Goal: Information Seeking & Learning: Learn about a topic

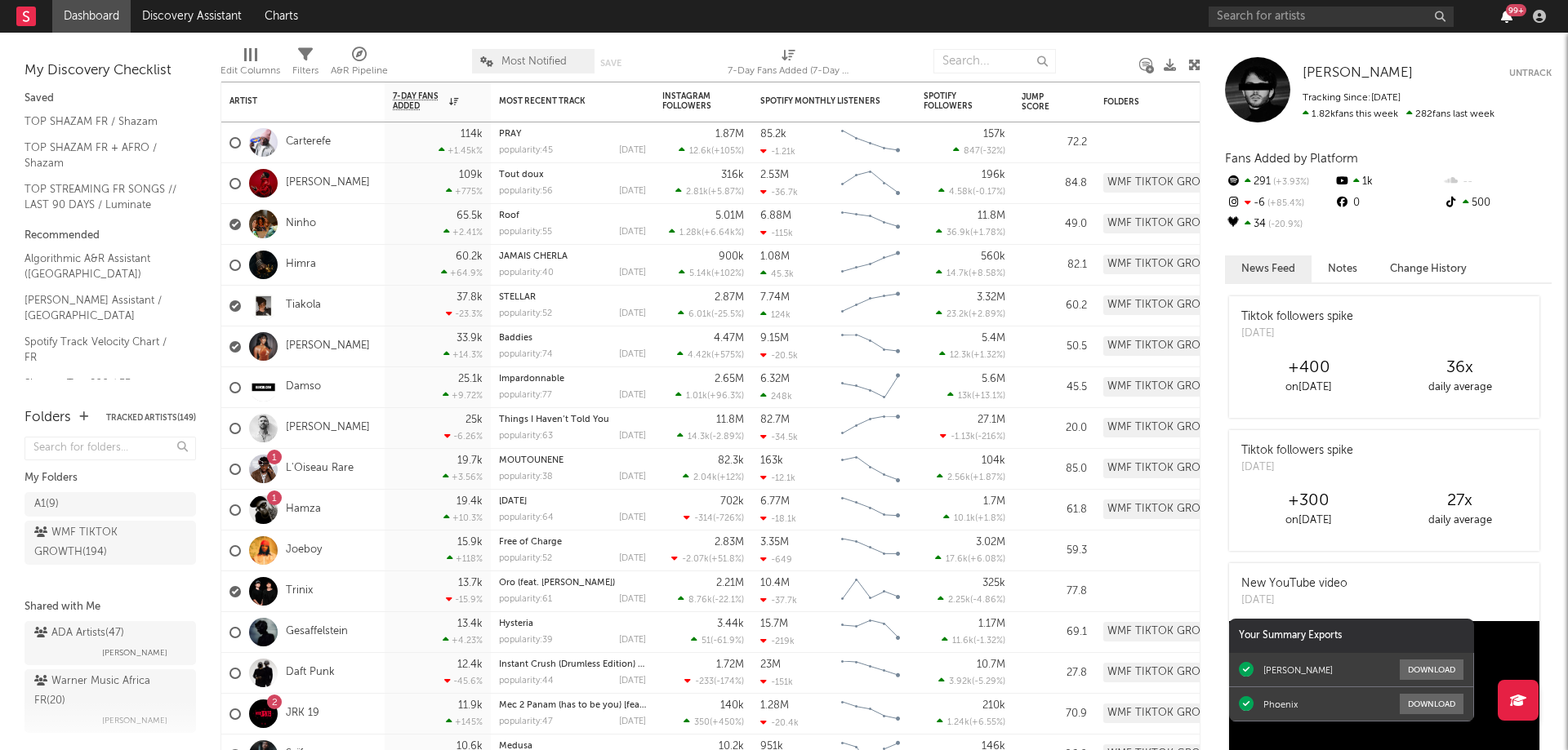
click at [1508, 19] on icon "button" at bounding box center [1507, 17] width 12 height 13
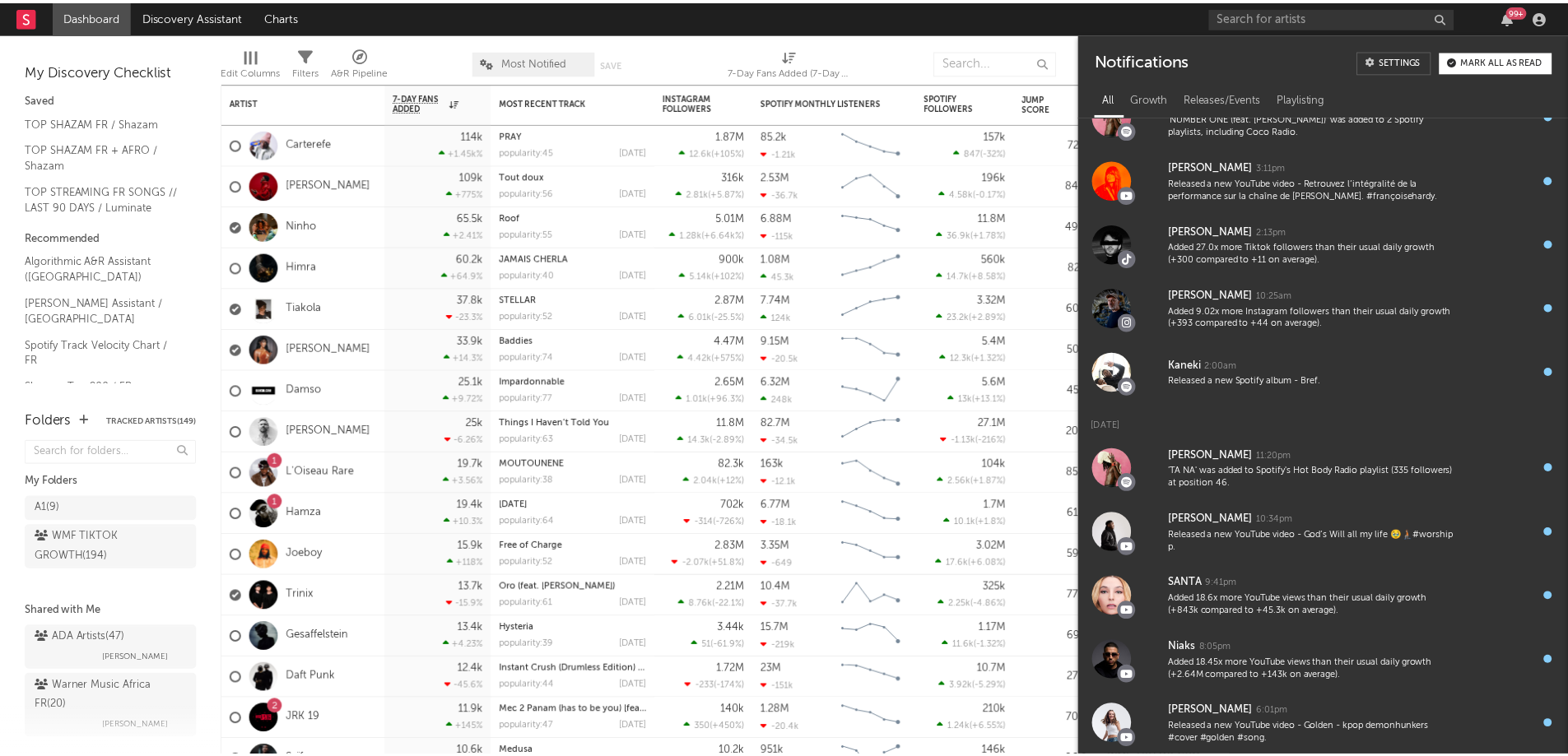
scroll to position [483, 0]
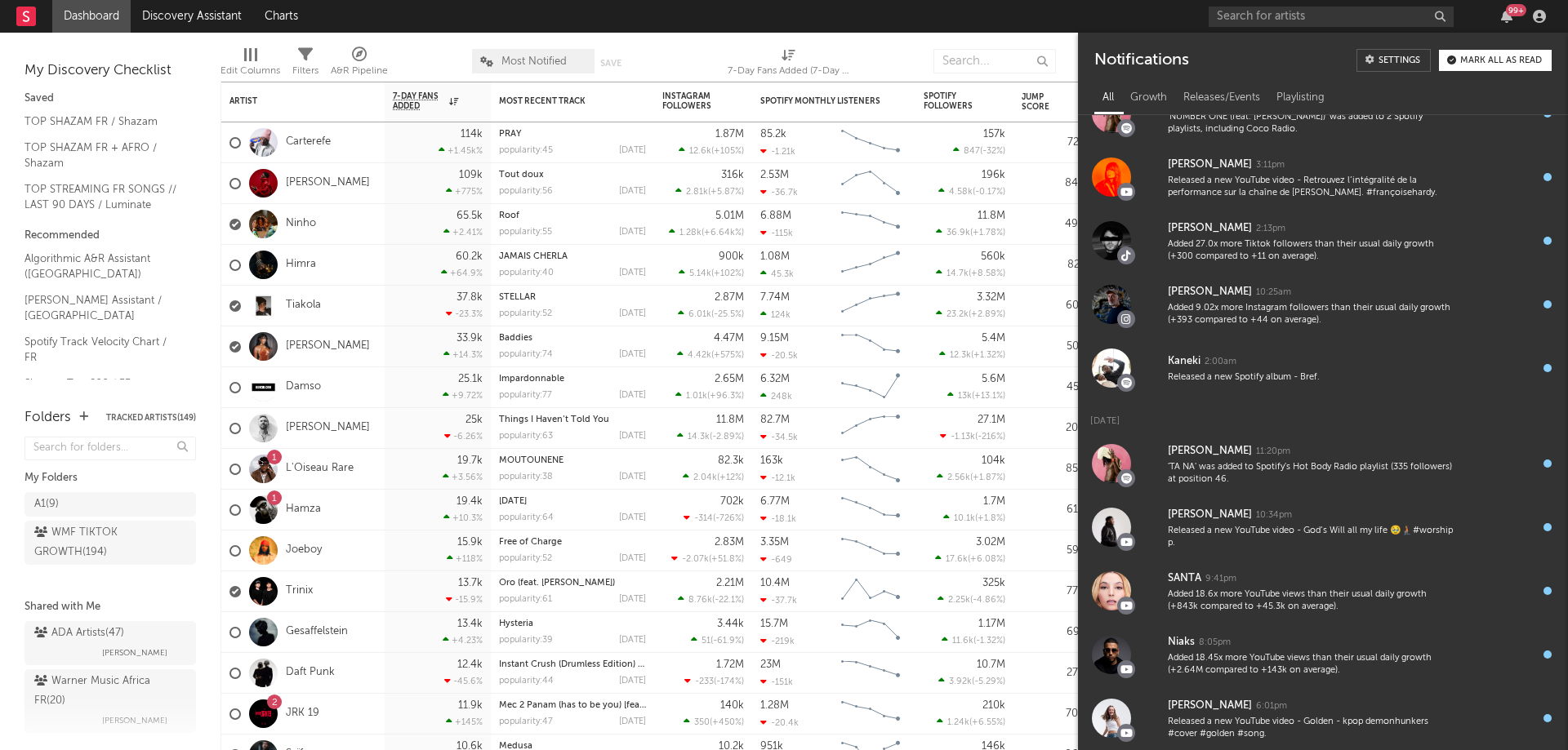
click at [1509, 13] on div "99 +" at bounding box center [1516, 10] width 21 height 12
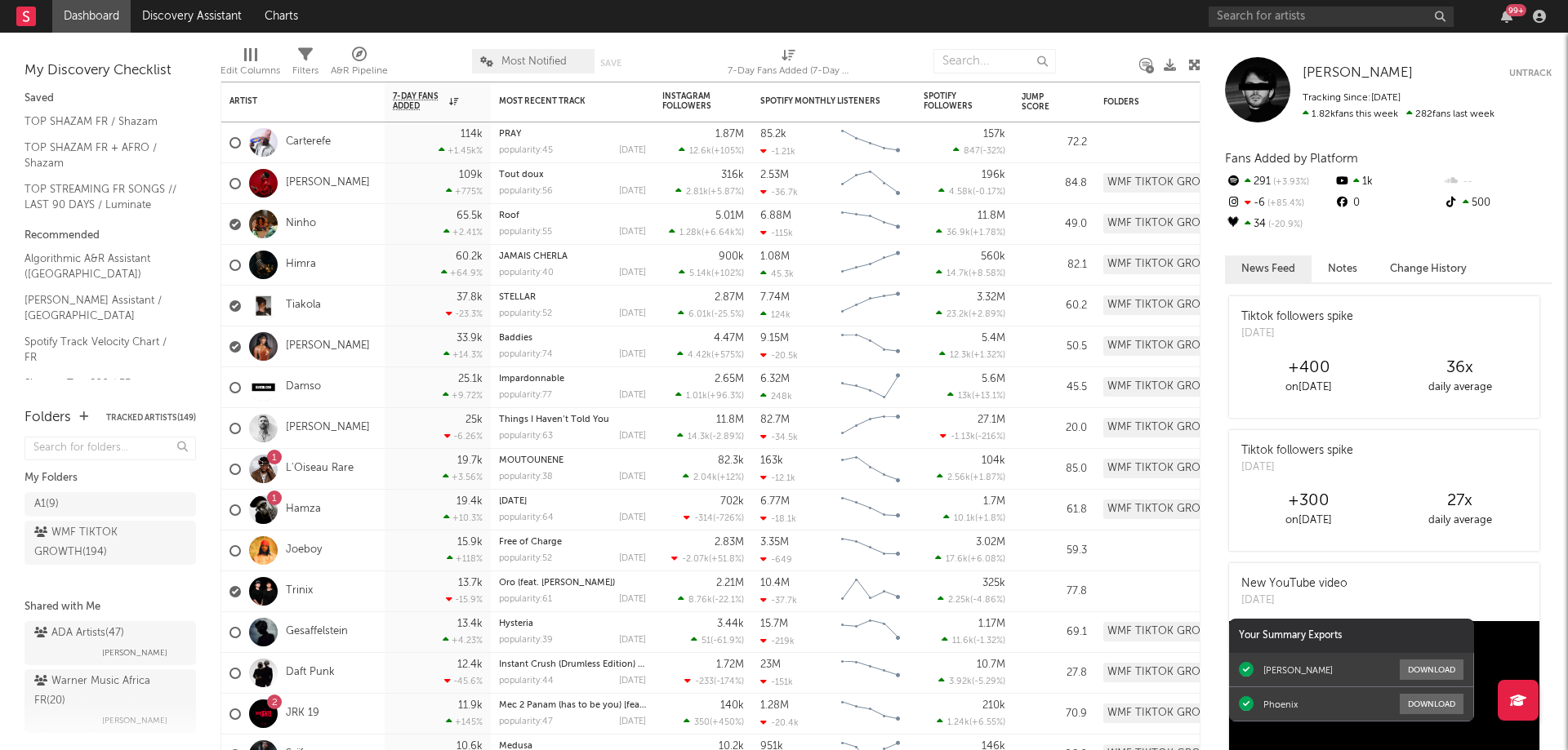
click at [1509, 13] on div "99 +" at bounding box center [1516, 10] width 21 height 12
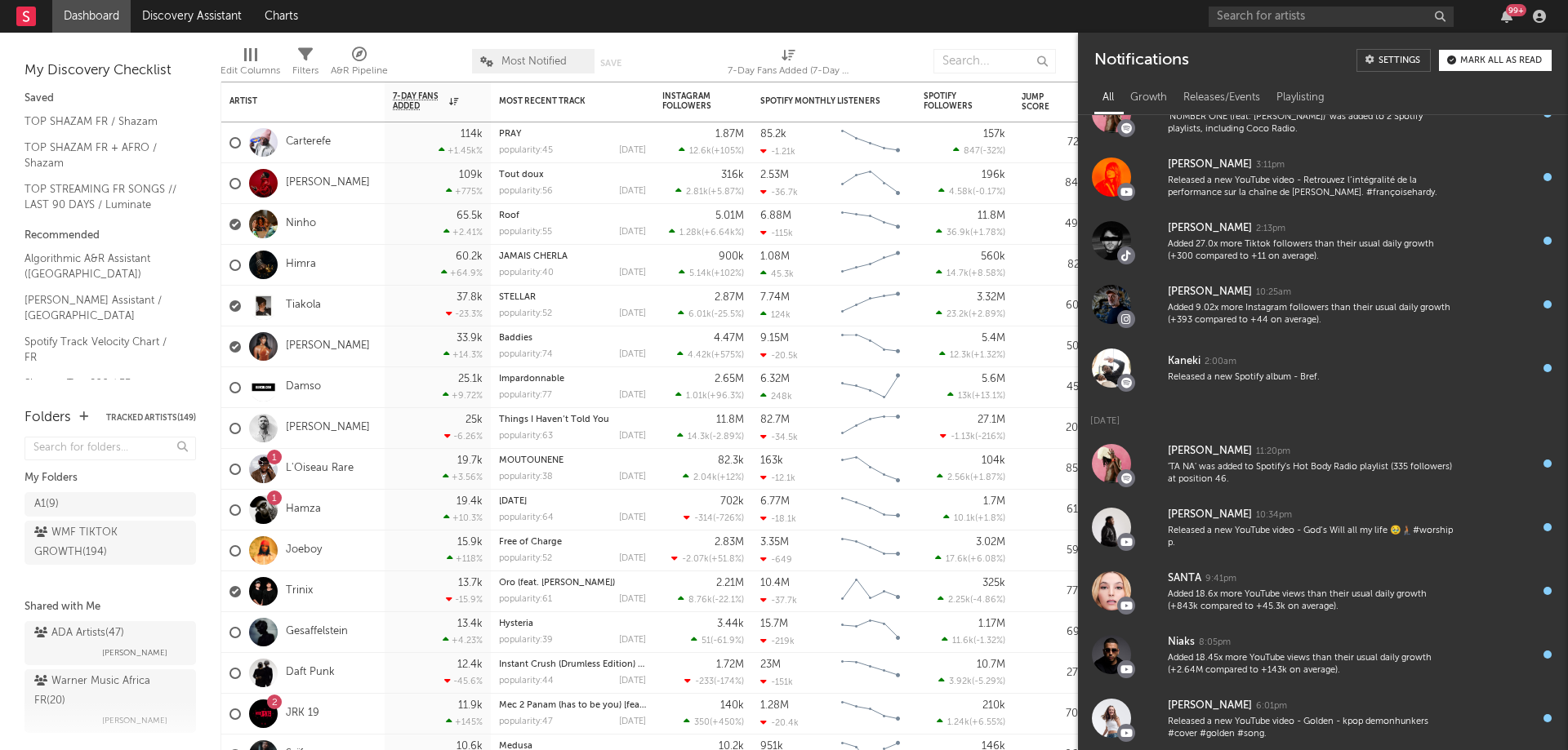
click at [1509, 13] on div "99 +" at bounding box center [1516, 10] width 21 height 12
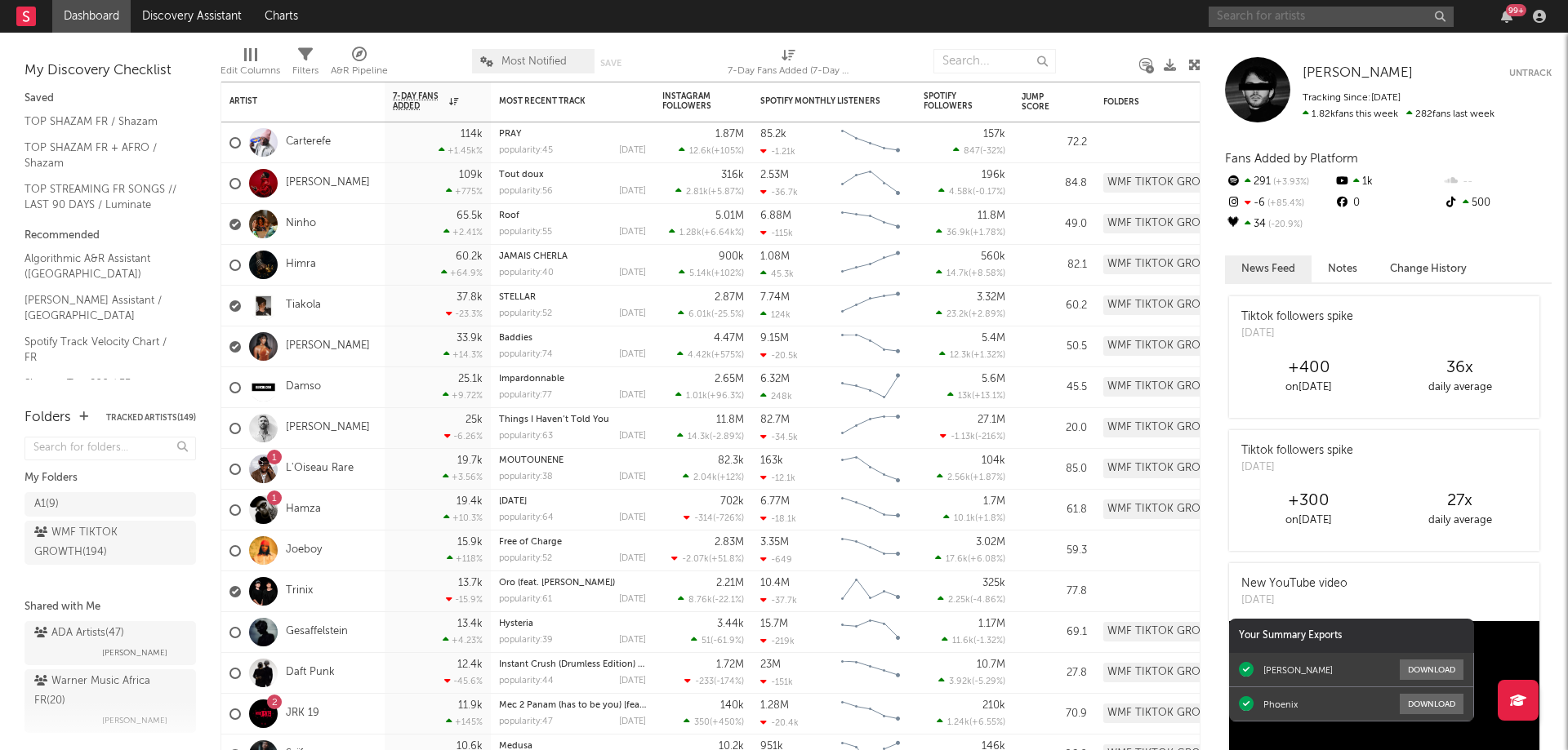
click at [1277, 19] on input "text" at bounding box center [1330, 17] width 245 height 21
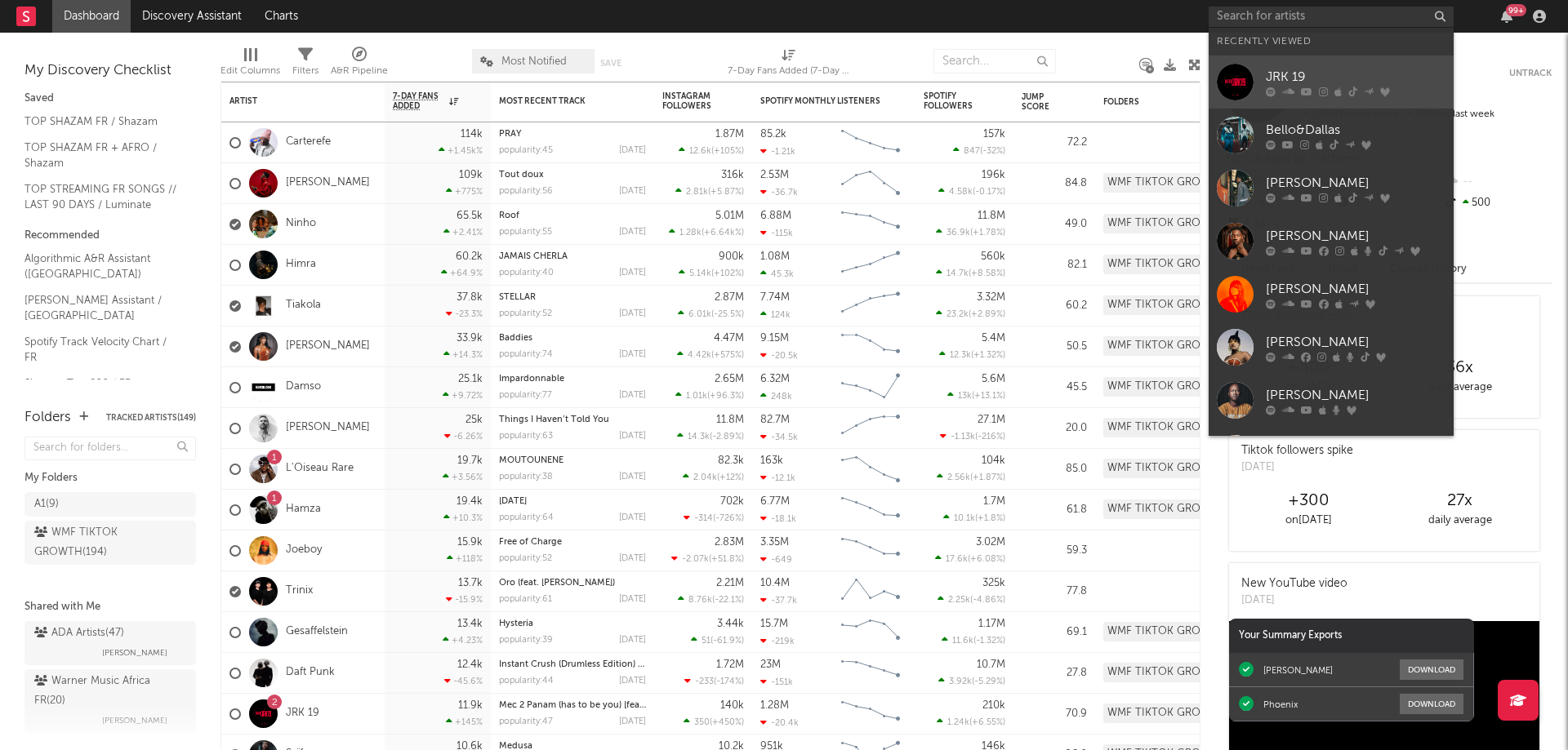
click at [1310, 75] on div "JRK 19" at bounding box center [1356, 77] width 180 height 20
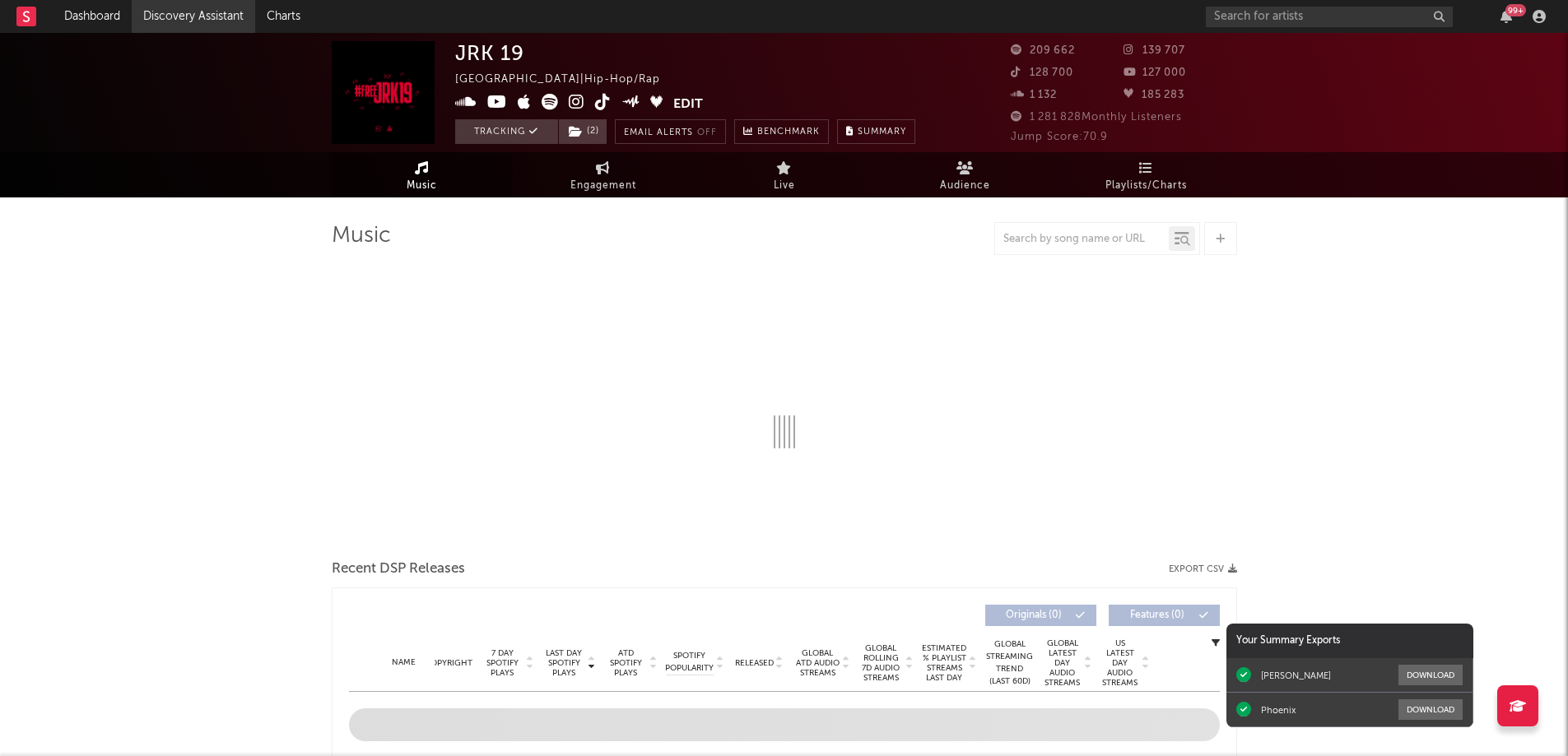
select select "6m"
